Goal: Task Accomplishment & Management: Manage account settings

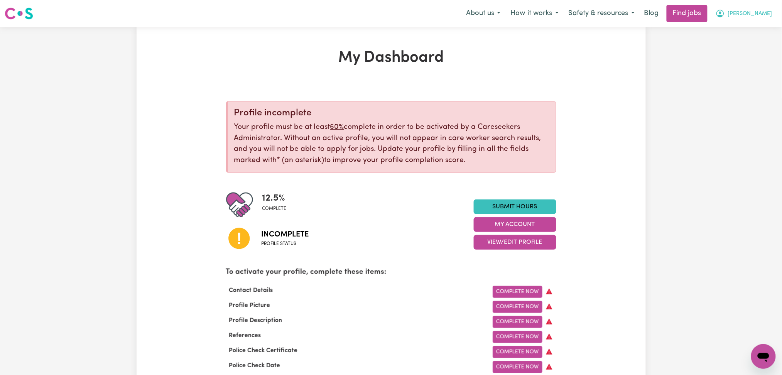
click at [767, 20] on button "[PERSON_NAME]" at bounding box center [743, 13] width 67 height 16
click at [738, 59] on link "Logout" at bounding box center [746, 59] width 61 height 15
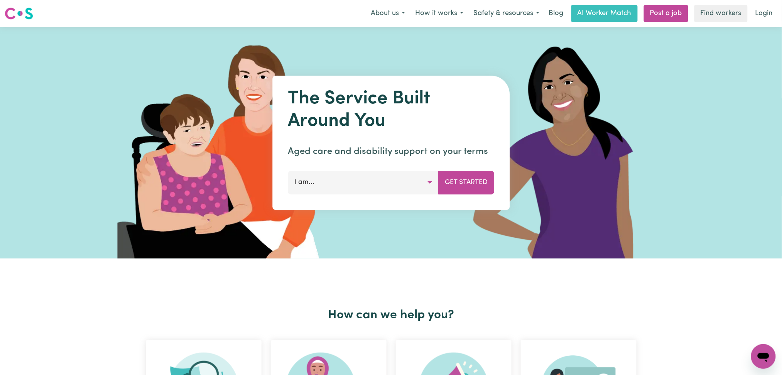
click at [749, 19] on div "About us How it works Safety & resources Blog AI Worker Match Post a job Find w…" at bounding box center [571, 13] width 411 height 17
click at [756, 18] on link "Login" at bounding box center [763, 13] width 27 height 17
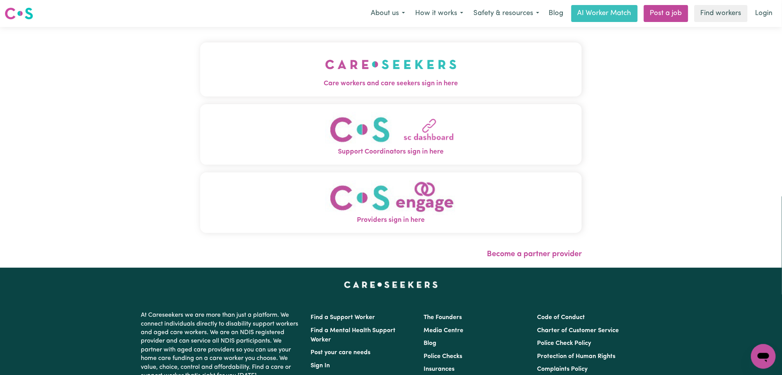
click at [346, 69] on button "Care workers and care seekers sign in here" at bounding box center [391, 69] width 382 height 54
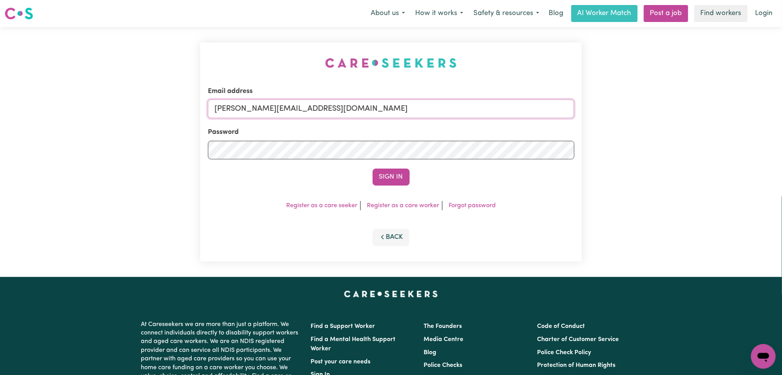
drag, startPoint x: 337, startPoint y: 113, endPoint x: 335, endPoint y: 118, distance: 4.8
click at [337, 113] on input "[PERSON_NAME][EMAIL_ADDRESS][DOMAIN_NAME]" at bounding box center [391, 108] width 366 height 19
drag, startPoint x: 254, startPoint y: 104, endPoint x: 500, endPoint y: 132, distance: 247.6
click at [500, 132] on form "Email address Superuser~[EMAIL_ADDRESS][DOMAIN_NAME] Password Sign In" at bounding box center [391, 135] width 366 height 99
type input "Superuser~[EMAIL_ADDRESS][DOMAIN_NAME]"
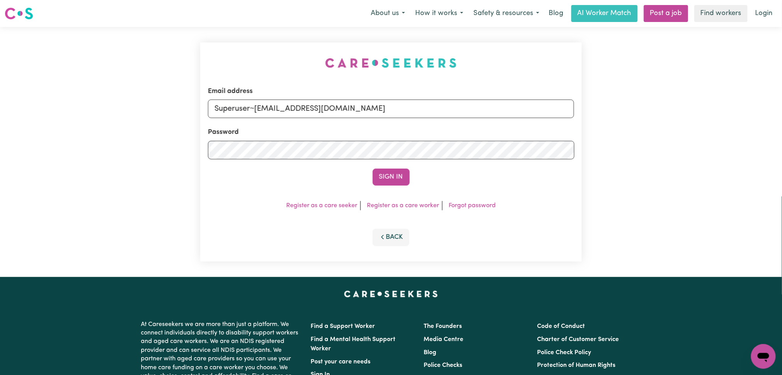
click at [406, 175] on button "Sign In" at bounding box center [390, 177] width 37 height 17
